Goal: Complete application form: Complete application form

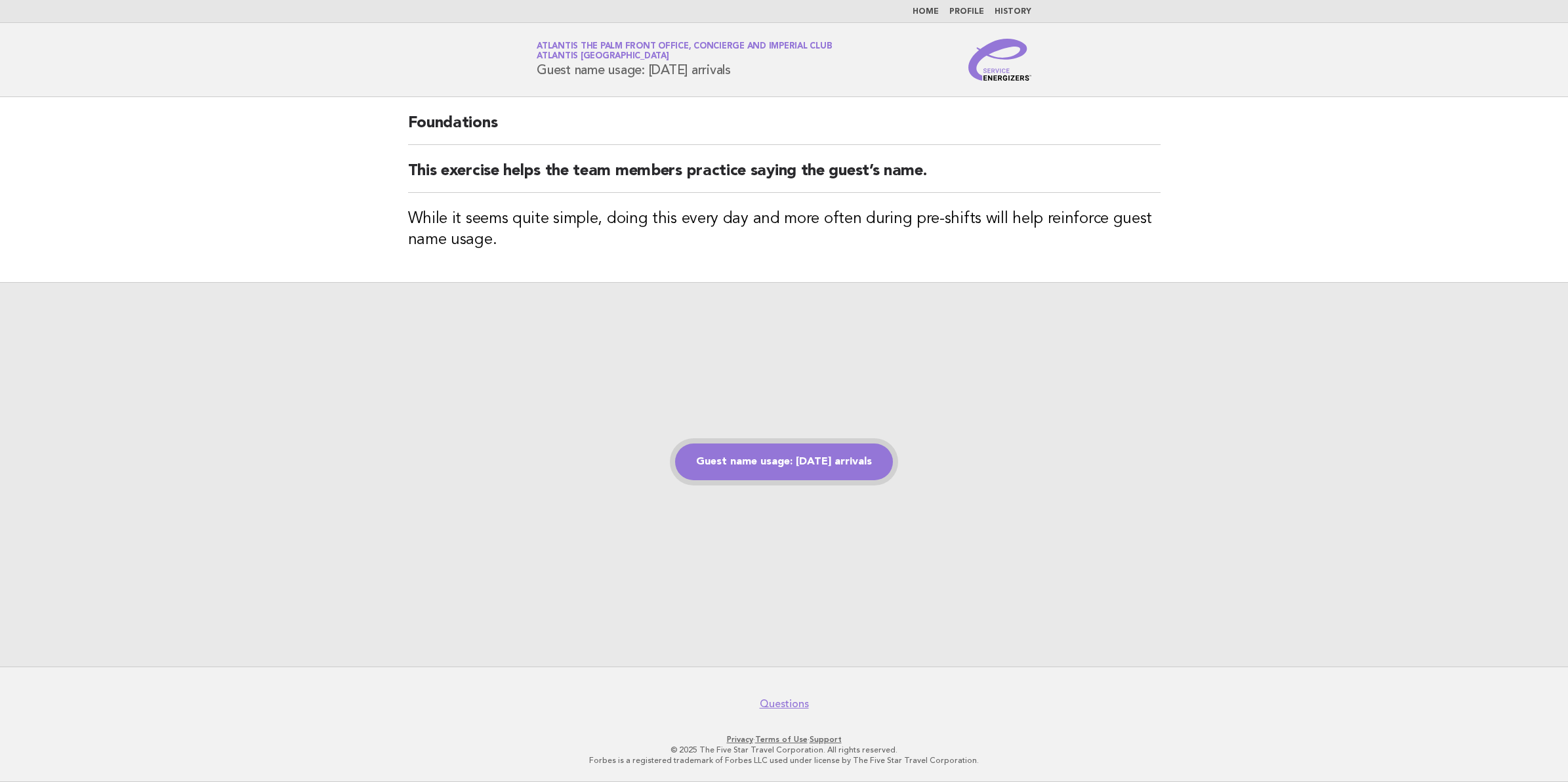
click at [756, 464] on link "Guest name usage: [DATE] arrivals" at bounding box center [784, 462] width 218 height 37
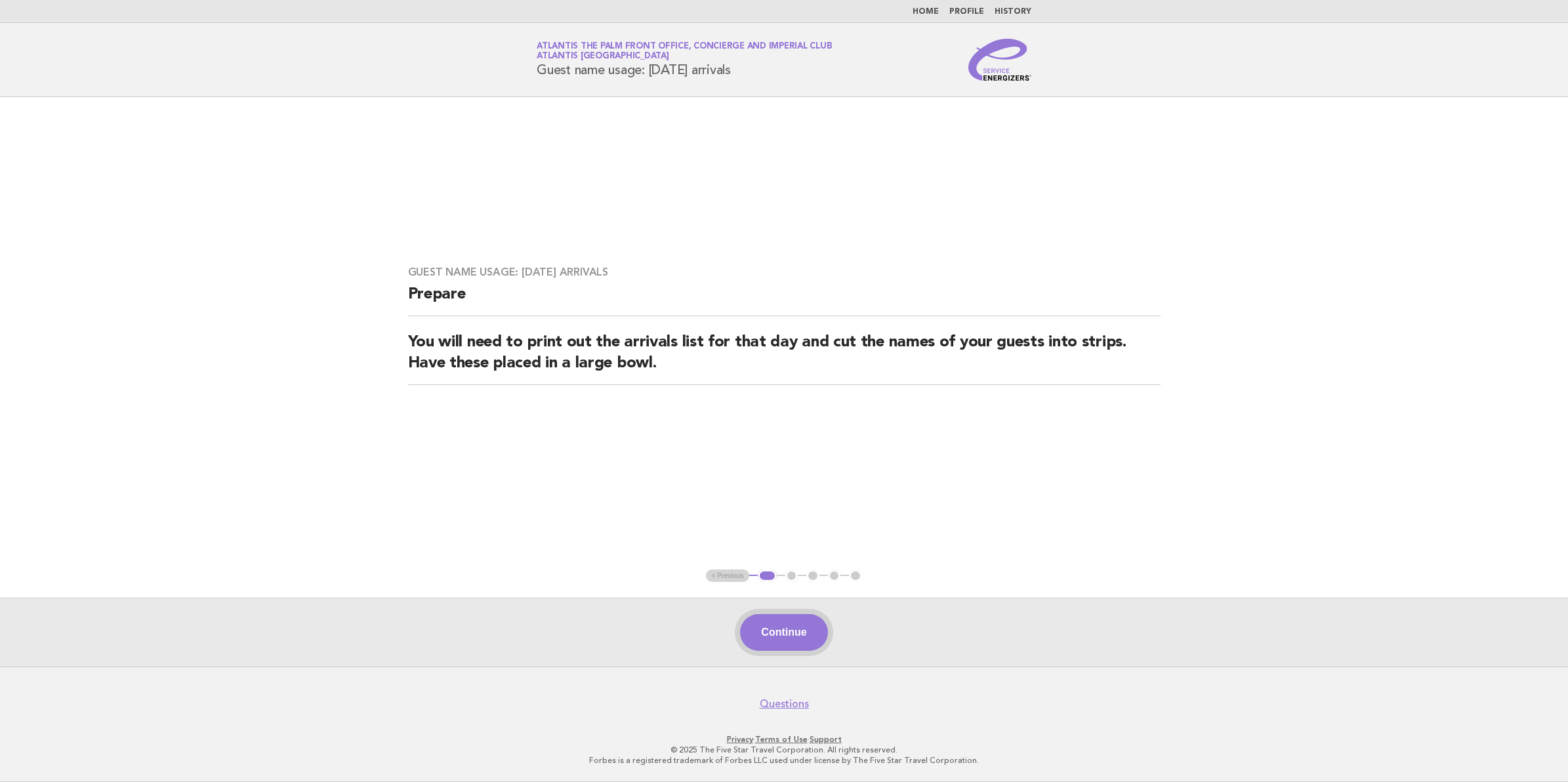
click at [758, 630] on button "Continue" at bounding box center [784, 633] width 87 height 37
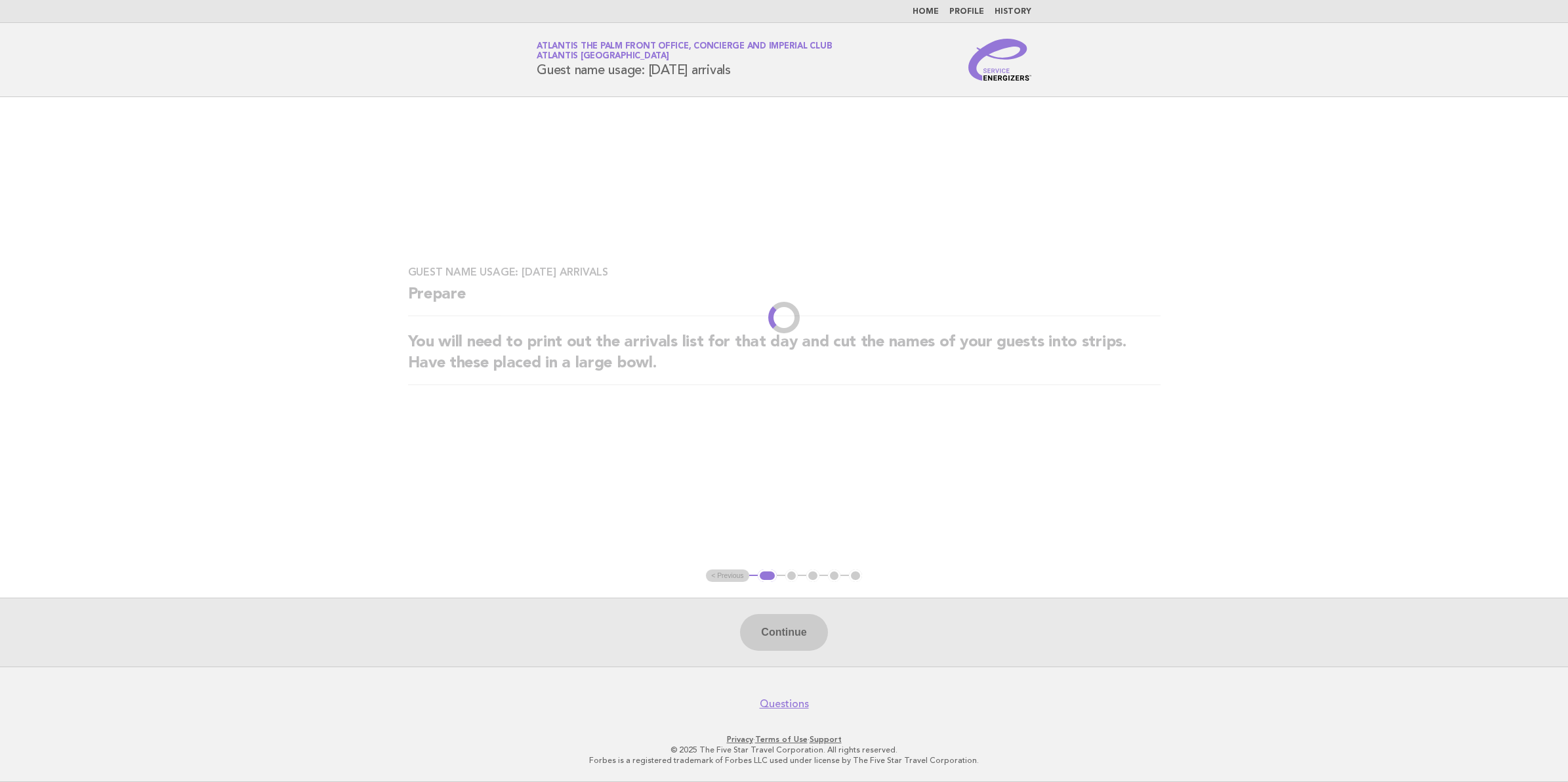
click at [768, 630] on div "Continue" at bounding box center [784, 633] width 1568 height 69
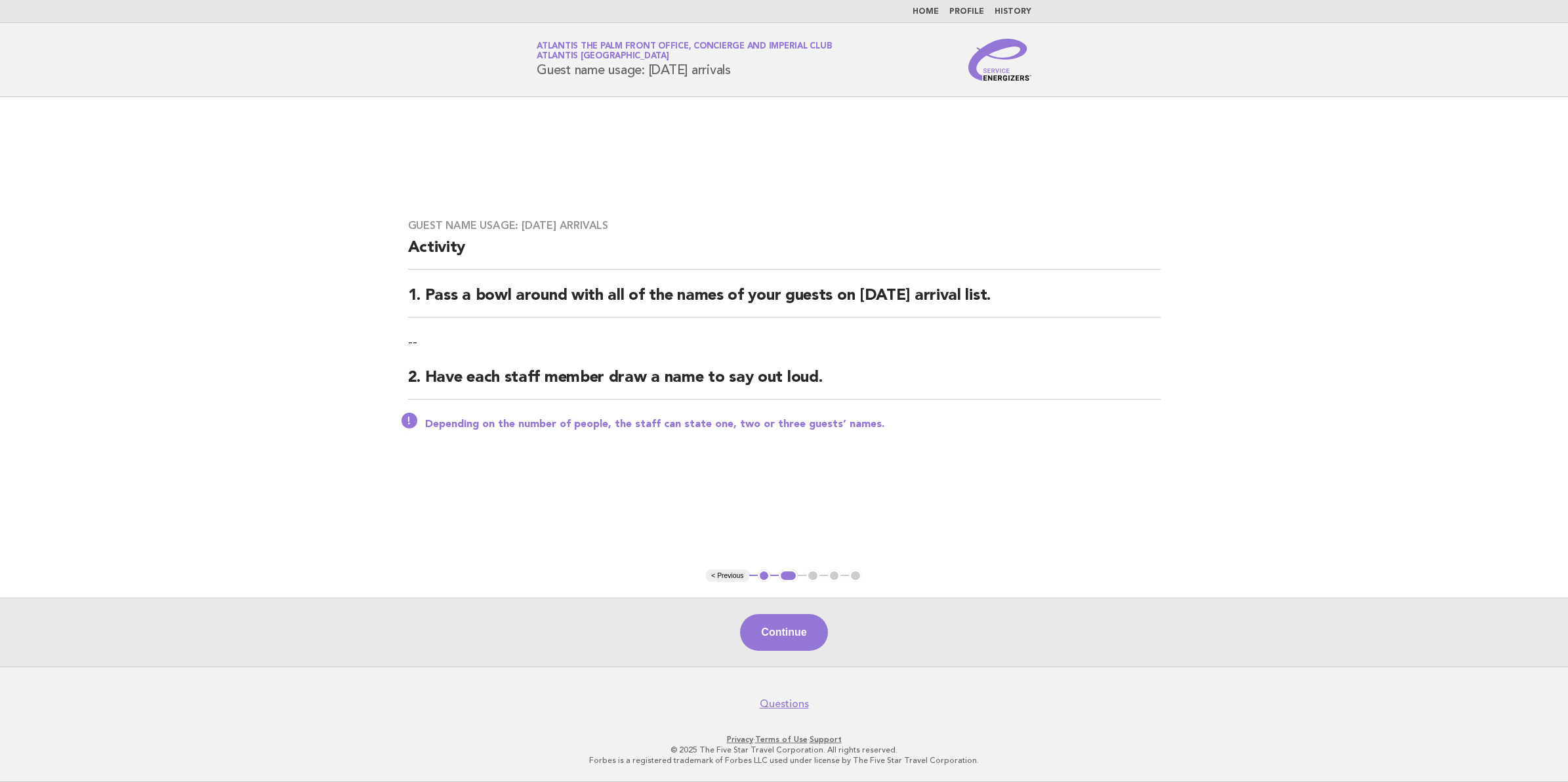
click at [768, 630] on button "Continue" at bounding box center [784, 633] width 87 height 37
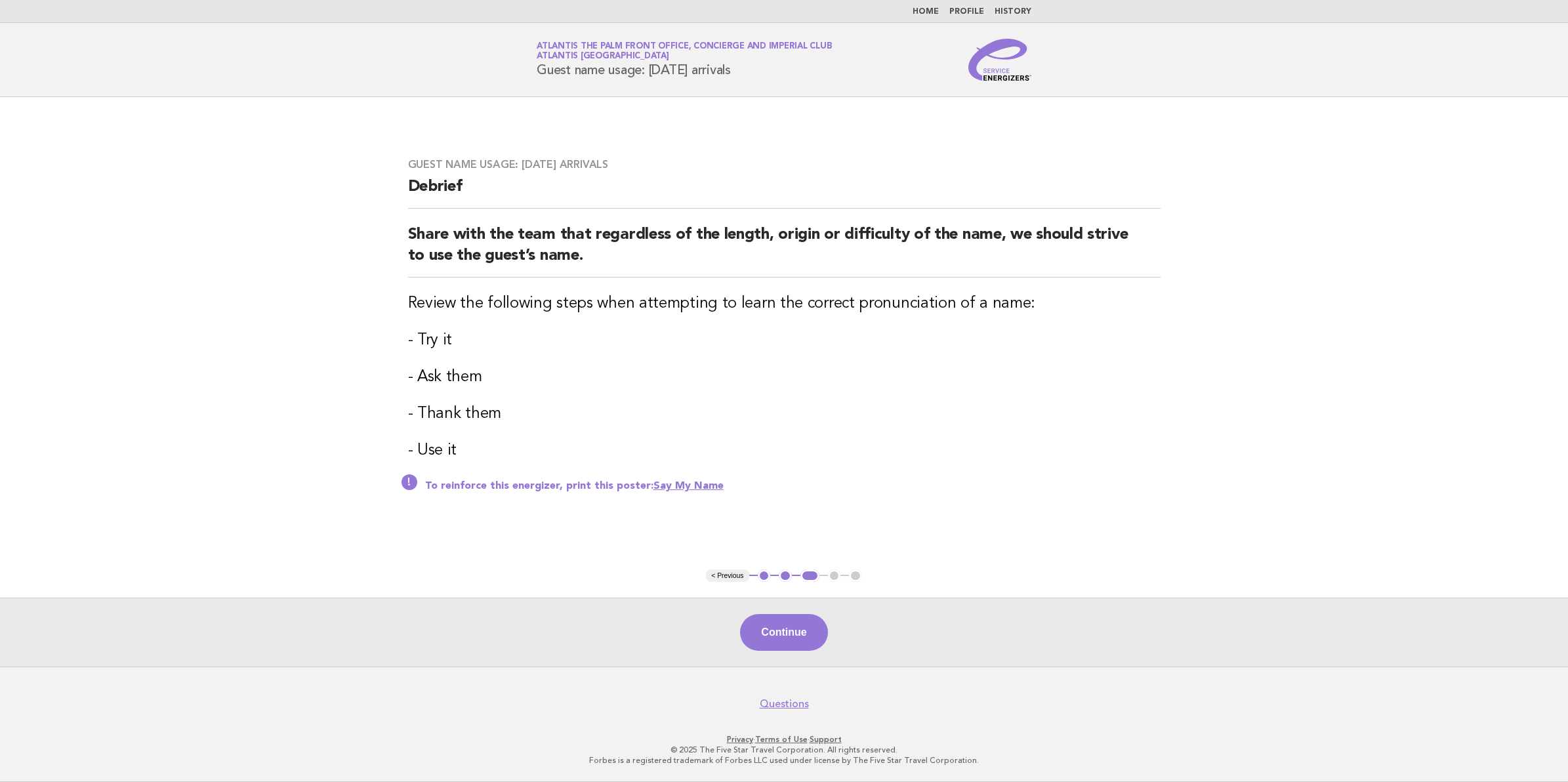
click at [768, 630] on button "Continue" at bounding box center [784, 633] width 87 height 37
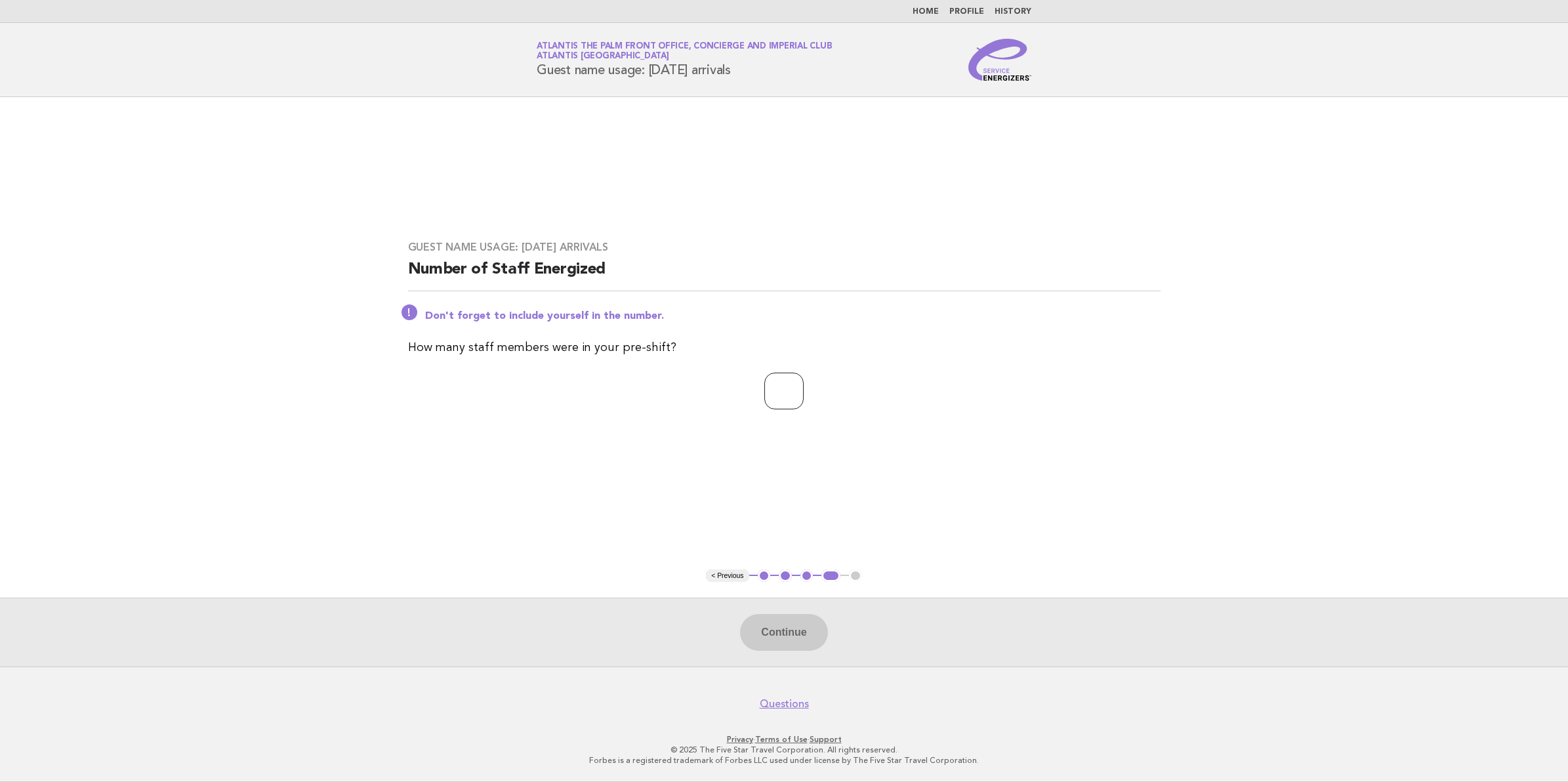
click at [765, 389] on input "number" at bounding box center [784, 391] width 39 height 37
type input "**"
click at [812, 621] on button "Continue" at bounding box center [784, 633] width 87 height 37
